Goal: Information Seeking & Learning: Learn about a topic

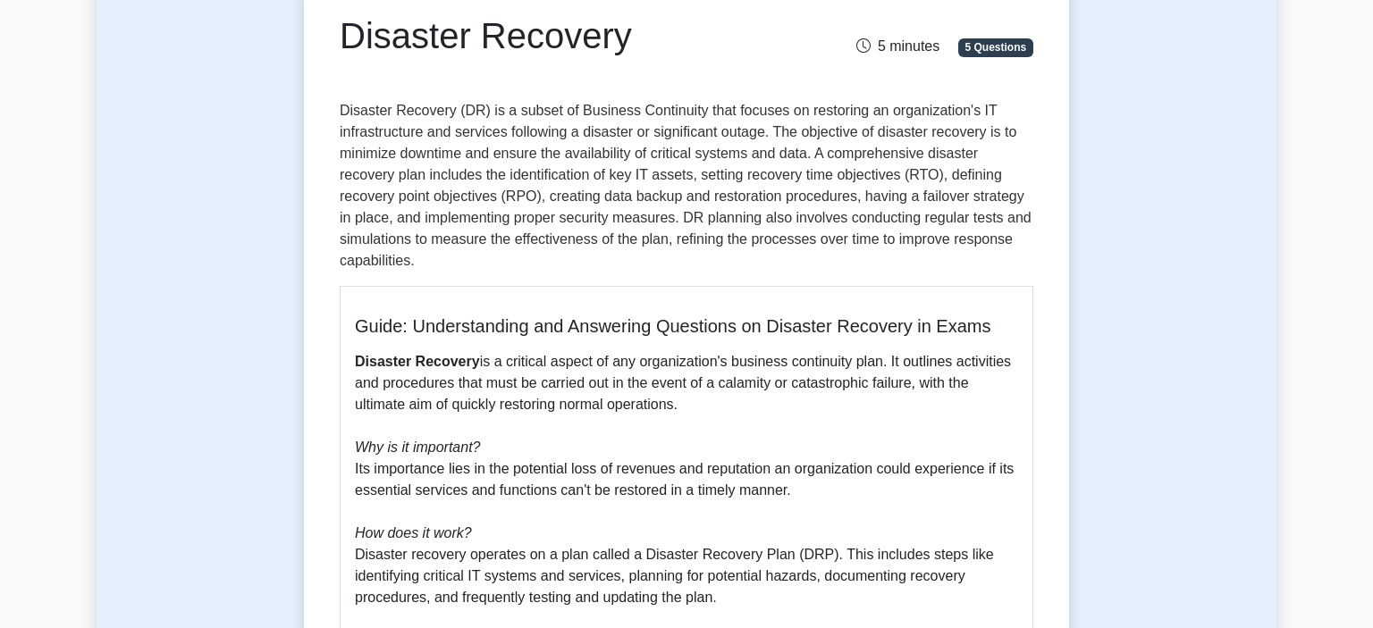
scroll to position [197, 0]
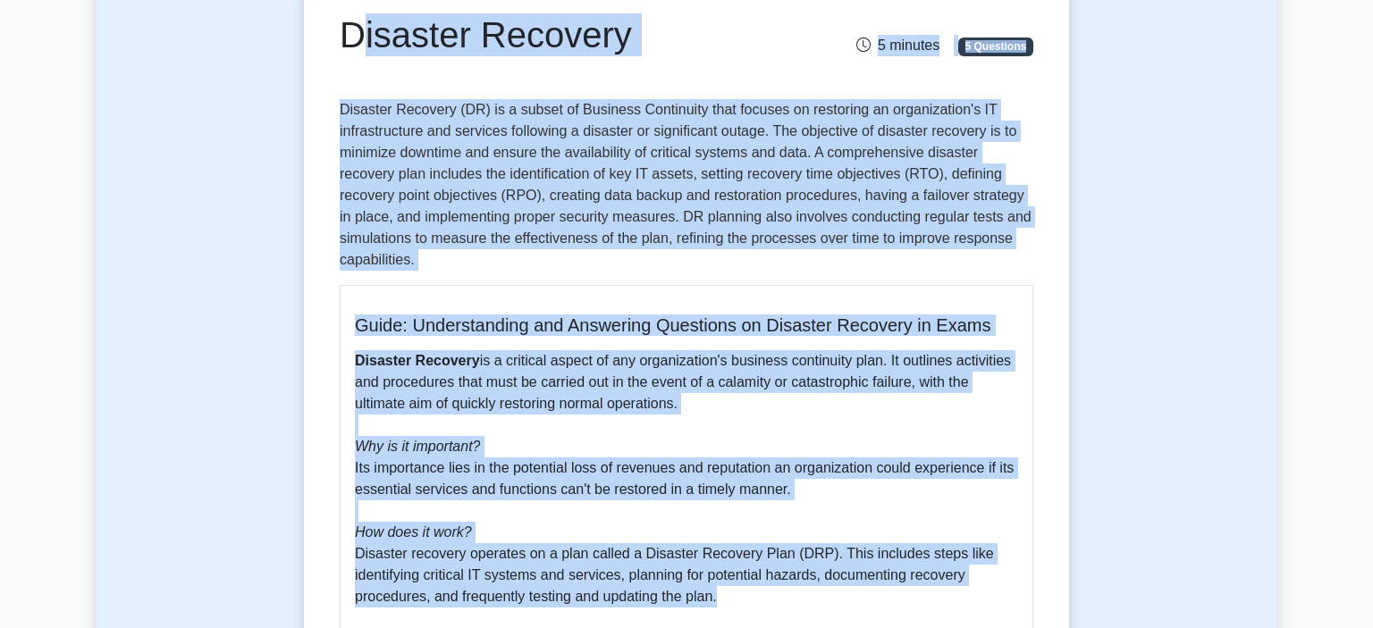
drag, startPoint x: 341, startPoint y: 29, endPoint x: 746, endPoint y: 581, distance: 684.7
click at [746, 581] on div "Disaster Recovery 5 minutes 5 Questions Guide: Understanding and Answering Ques…" at bounding box center [686, 549] width 751 height 1129
copy div "Disaster Recovery 5 minutes 5 Questions Disaster Recovery (DR) is a subset of B…"
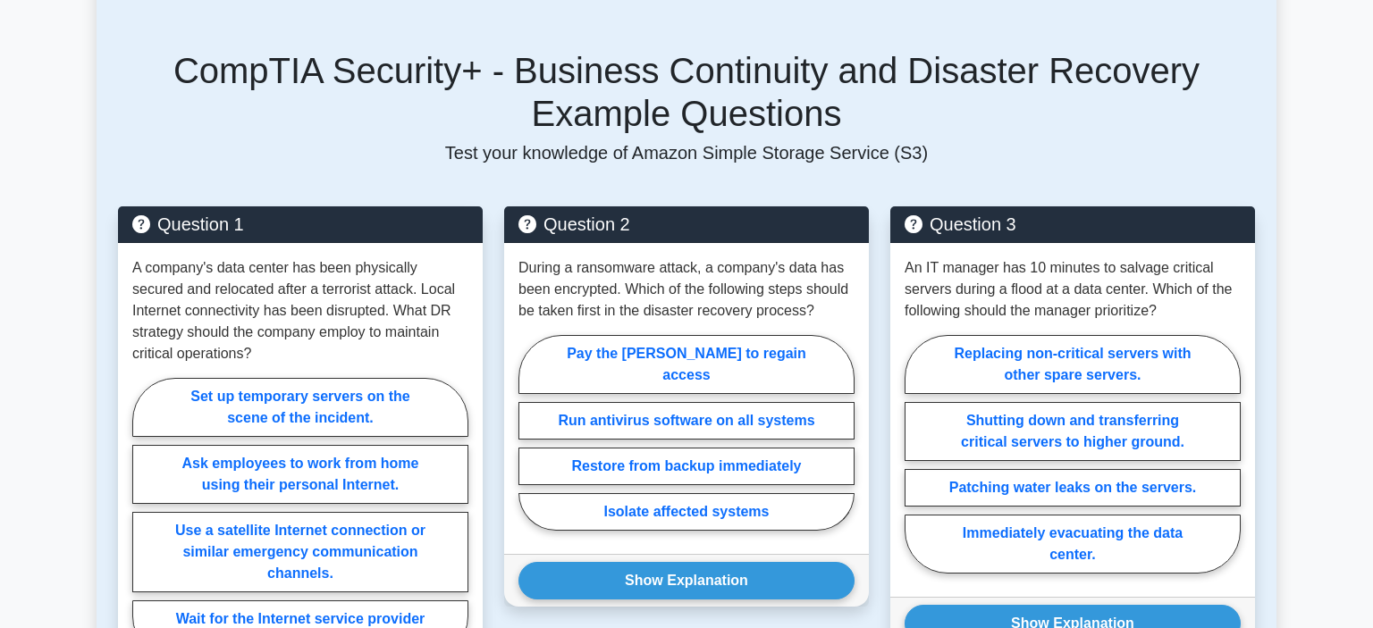
scroll to position [1361, 0]
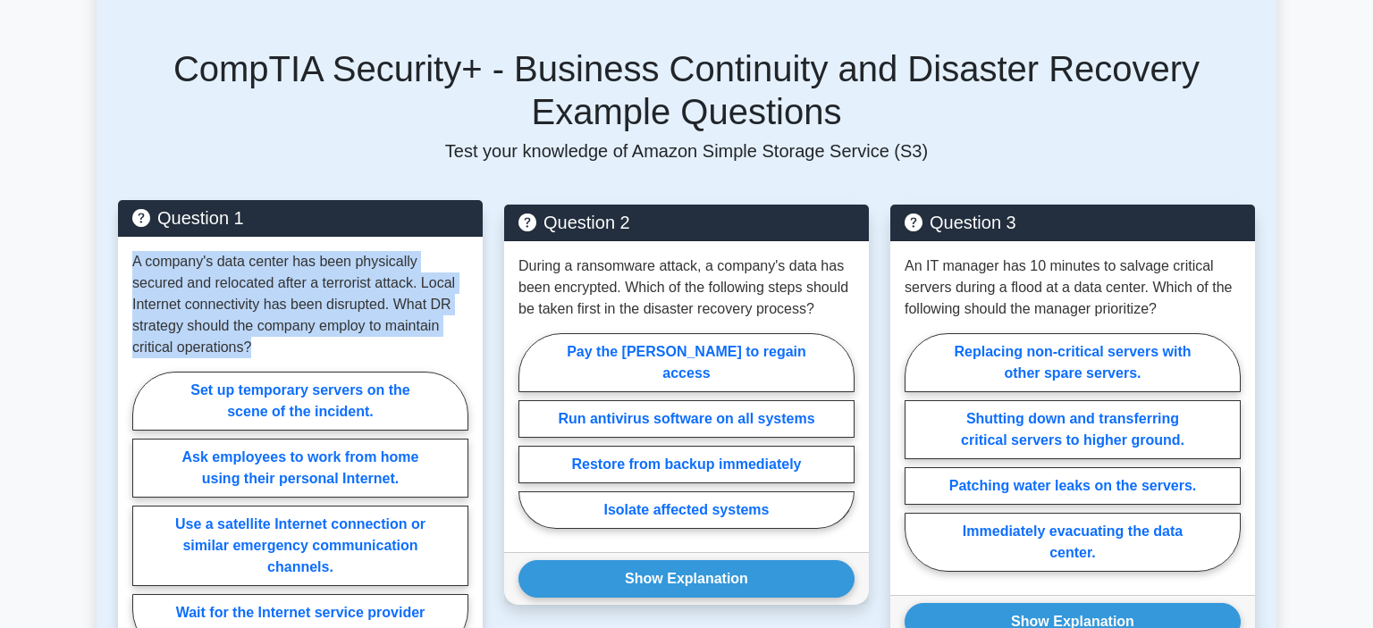
drag, startPoint x: 133, startPoint y: 239, endPoint x: 211, endPoint y: 341, distance: 128.9
click at [211, 341] on div "A company's data center has been physically secured and relocated after a terro…" at bounding box center [300, 457] width 365 height 440
copy p "A company's data center has been physically secured and relocated after a terro…"
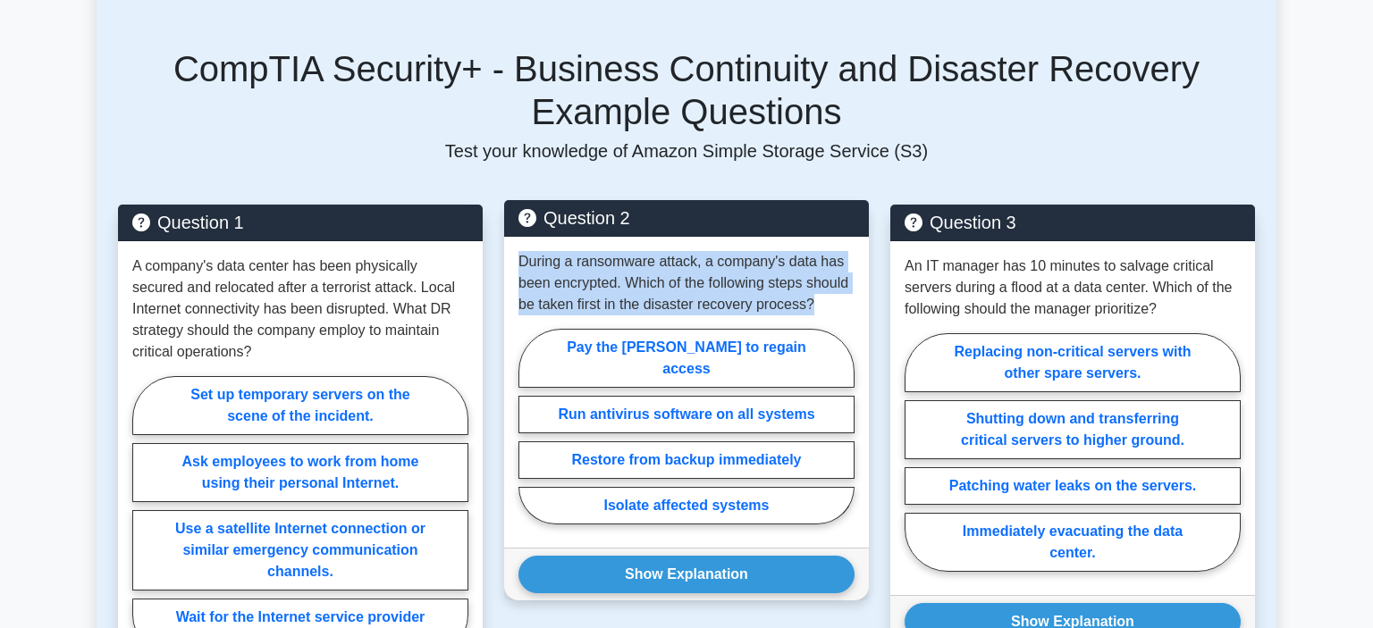
drag, startPoint x: 520, startPoint y: 240, endPoint x: 826, endPoint y: 288, distance: 309.3
click at [826, 288] on p "During a ransomware attack, a company's data has been encrypted. Which of the f…" at bounding box center [686, 283] width 336 height 64
copy p "During a ransomware attack, a company's data has been encrypted. Which of the f…"
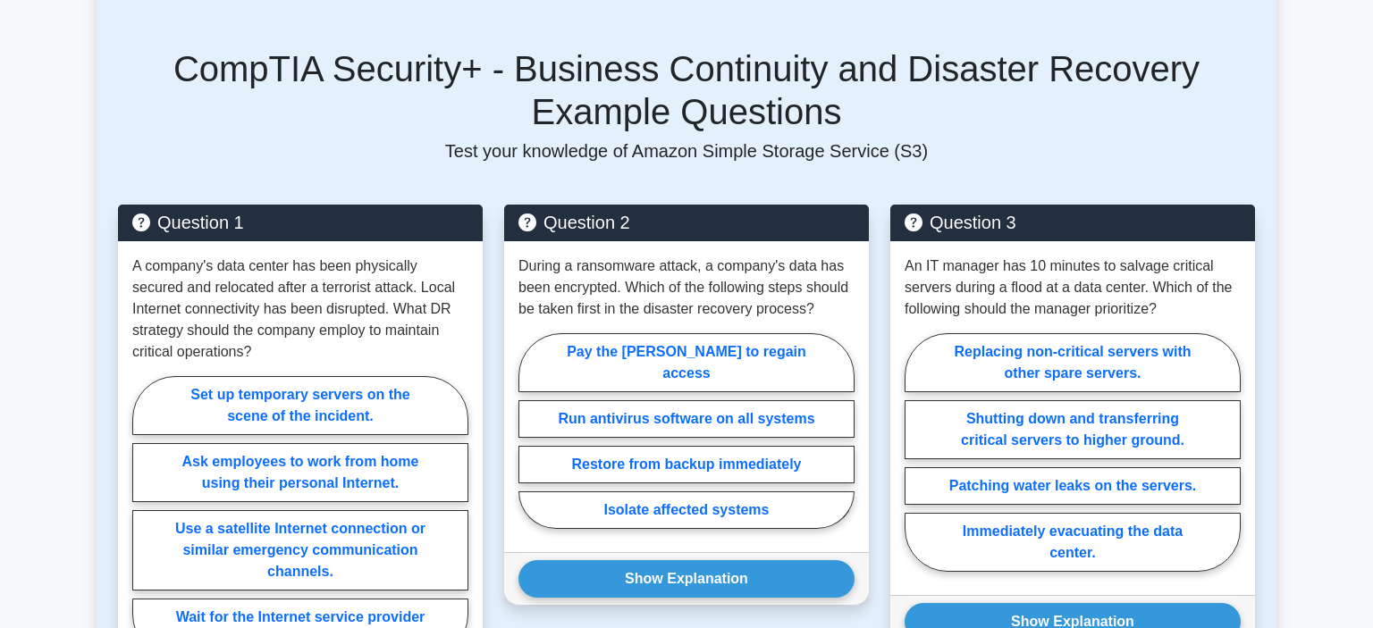
click at [881, 518] on div "Question 3 An IT manager has 10 minutes to salvage critical servers during a fl…" at bounding box center [1072, 480] width 386 height 550
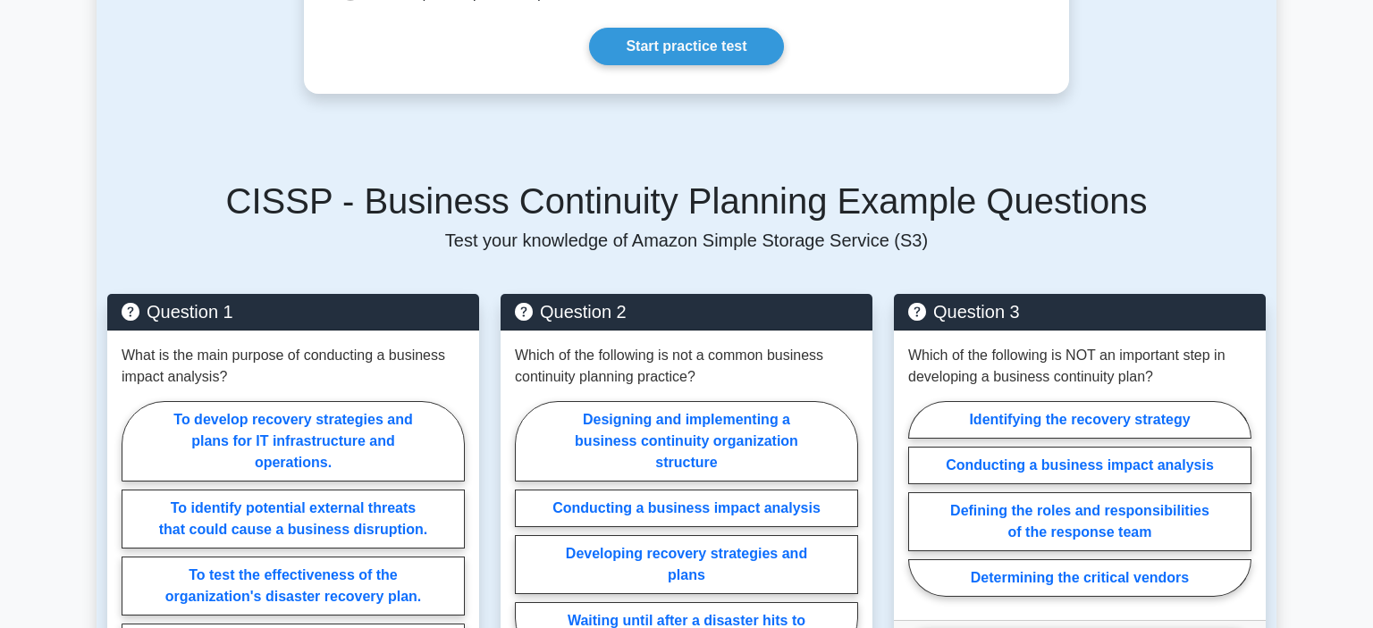
scroll to position [1132, 0]
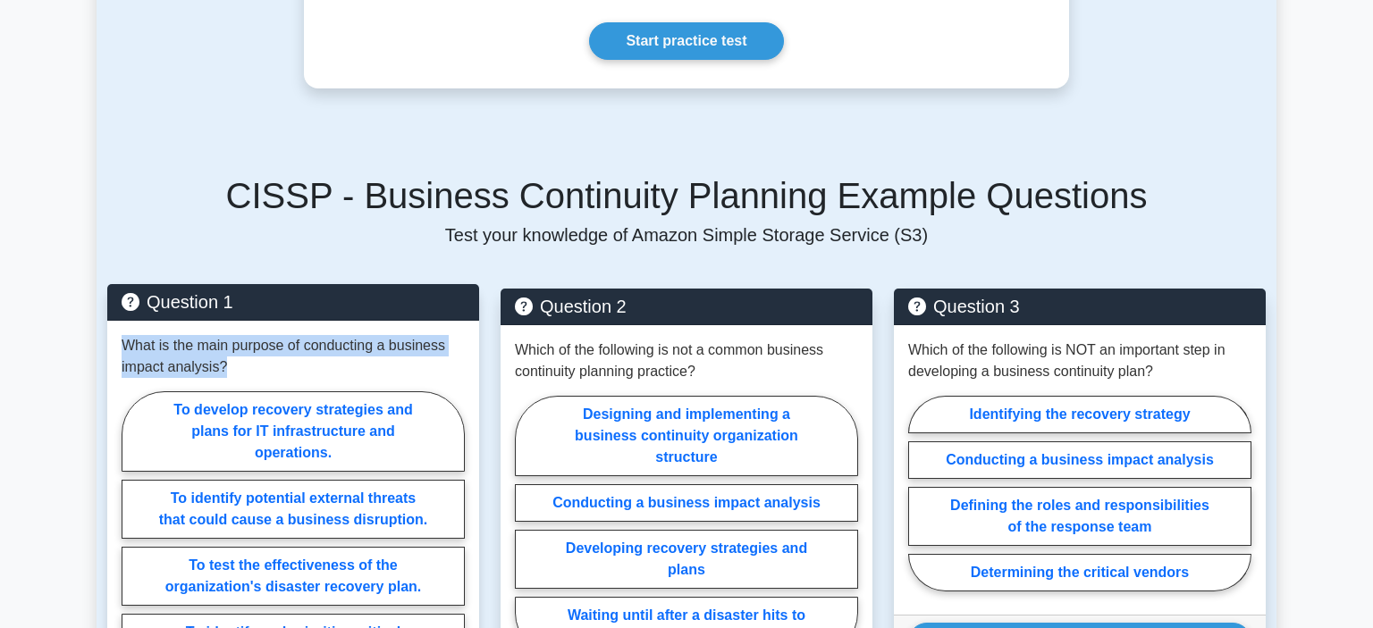
drag, startPoint x: 123, startPoint y: 323, endPoint x: 236, endPoint y: 348, distance: 115.3
click at [236, 348] on p "What is the main purpose of conducting a business impact analysis?" at bounding box center [293, 356] width 343 height 43
copy p "What is the main purpose of conducting a business impact analysis?"
